Goal: Navigation & Orientation: Understand site structure

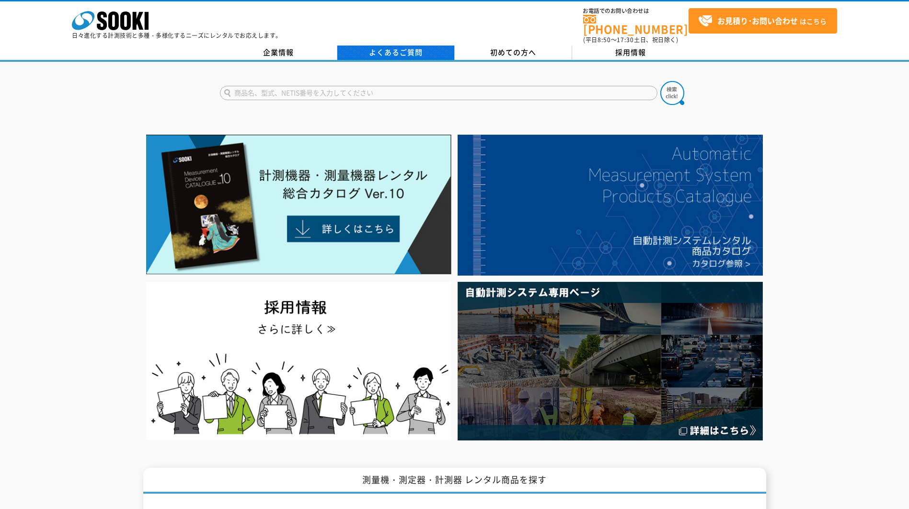
click at [406, 46] on link "よくあるご質問" at bounding box center [395, 52] width 117 height 14
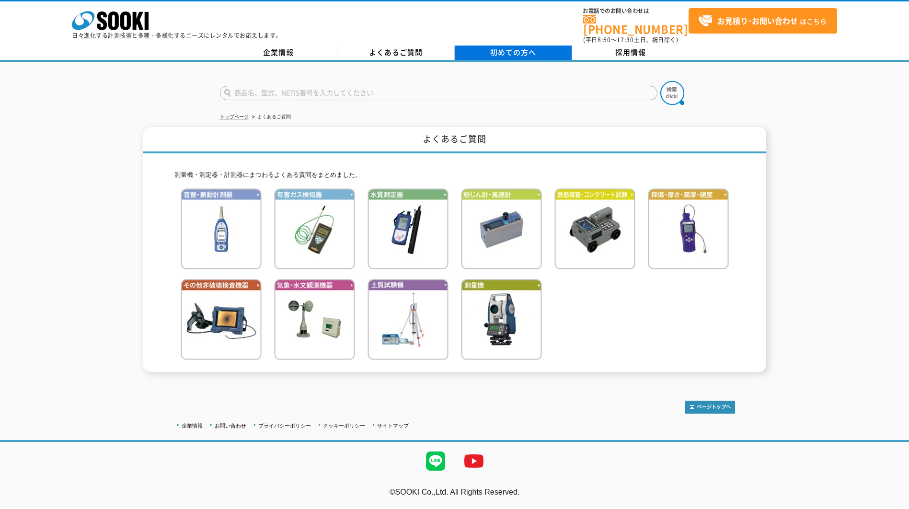
click at [486, 47] on link "初めての方へ" at bounding box center [513, 52] width 117 height 14
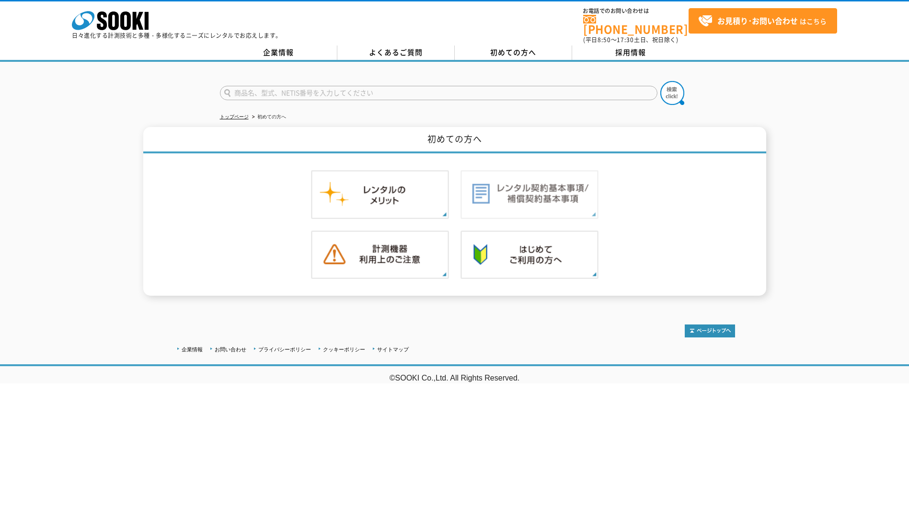
click at [495, 183] on img at bounding box center [529, 194] width 138 height 49
click at [92, 22] on icon at bounding box center [83, 20] width 23 height 19
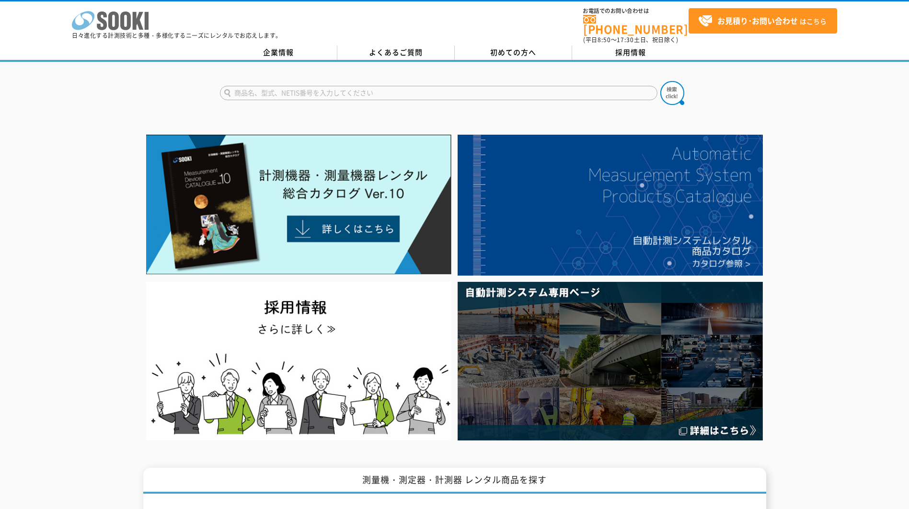
click at [114, 23] on icon "株式会社 ソーキ" at bounding box center [110, 20] width 77 height 19
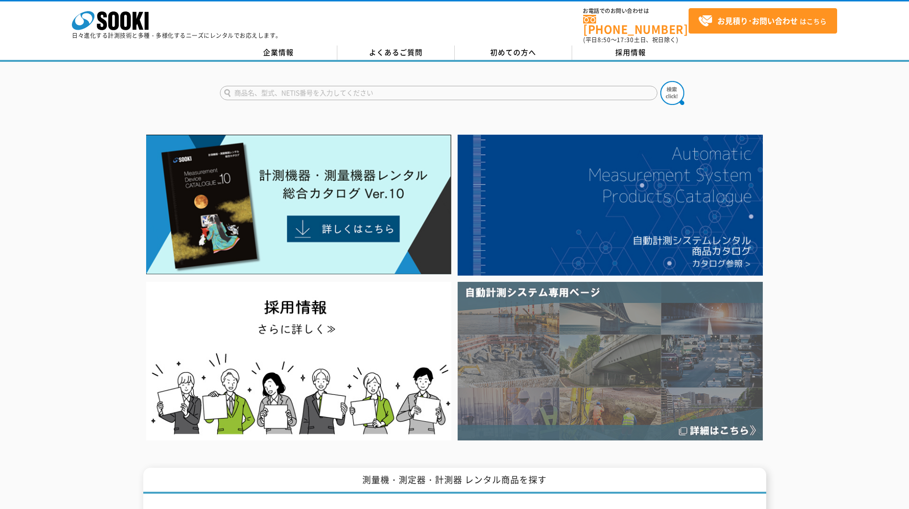
click at [540, 293] on img at bounding box center [609, 361] width 305 height 159
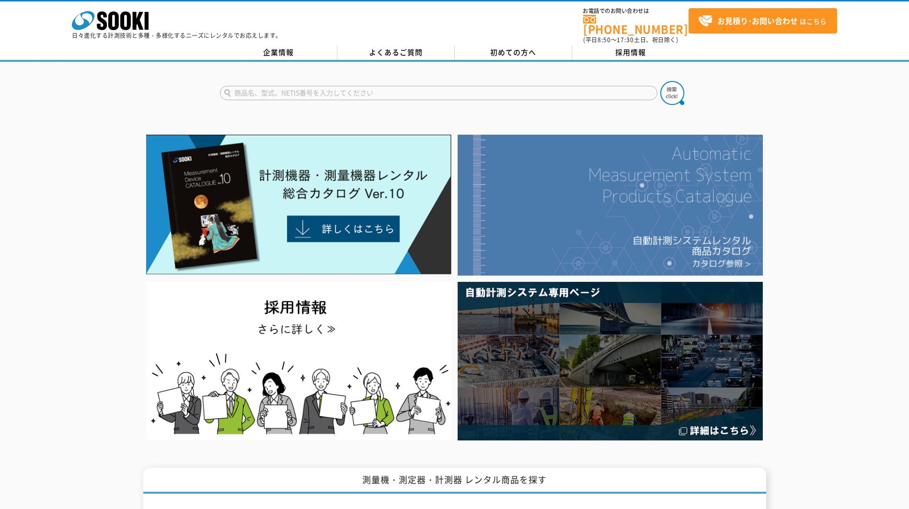
click at [576, 191] on img at bounding box center [609, 205] width 305 height 141
